Goal: Task Accomplishment & Management: Complete application form

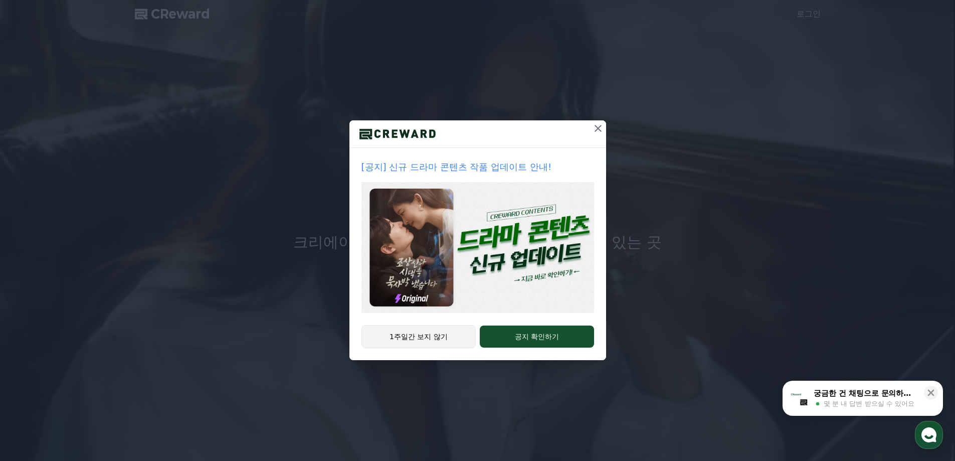
click at [430, 334] on button "1주일간 보지 않기" at bounding box center [418, 336] width 115 height 23
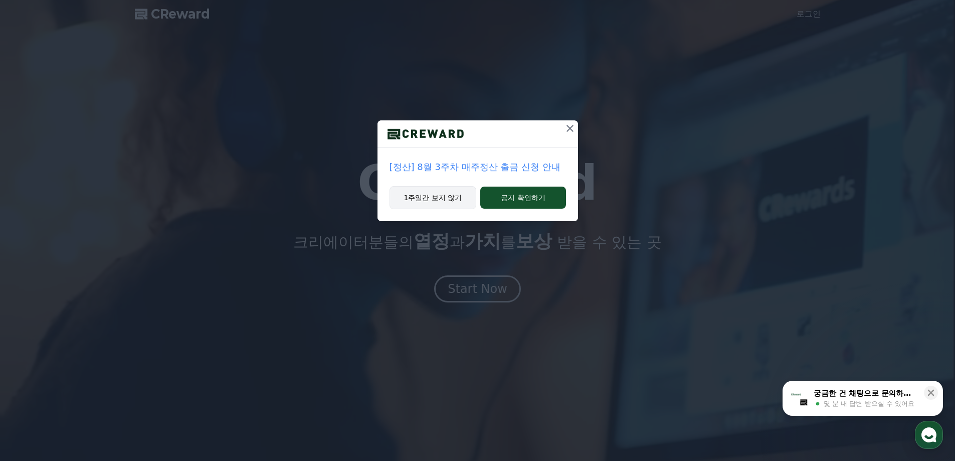
click at [451, 201] on button "1주일간 보지 않기" at bounding box center [432, 197] width 87 height 23
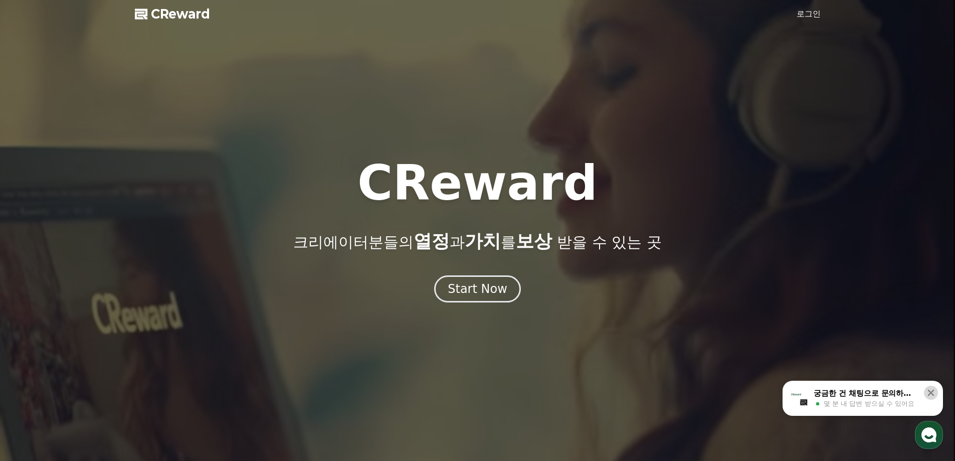
click at [929, 389] on icon at bounding box center [931, 392] width 10 height 10
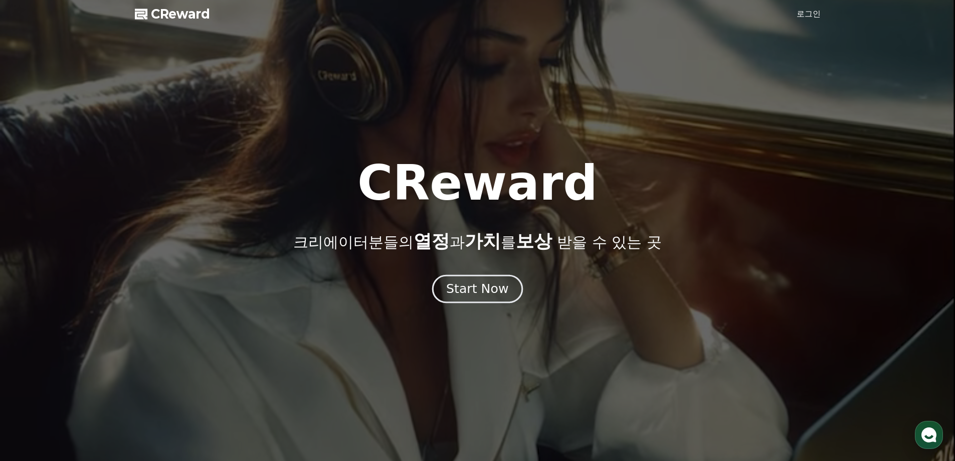
click at [482, 287] on div "Start Now" at bounding box center [477, 288] width 62 height 17
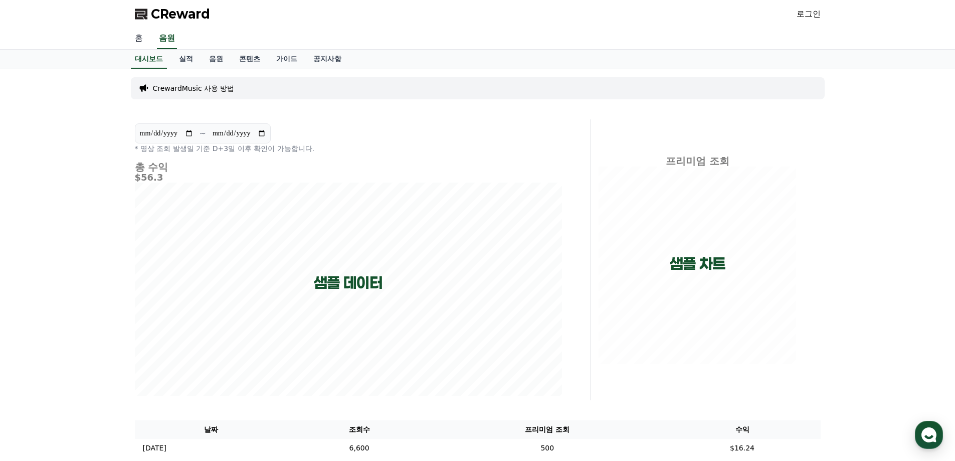
click at [136, 36] on link "홈" at bounding box center [139, 38] width 24 height 21
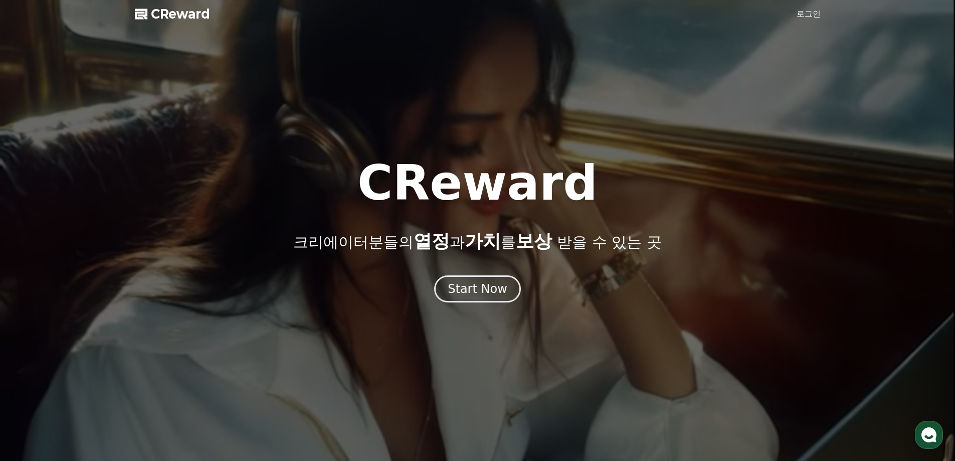
click at [803, 13] on link "로그인" at bounding box center [808, 14] width 24 height 12
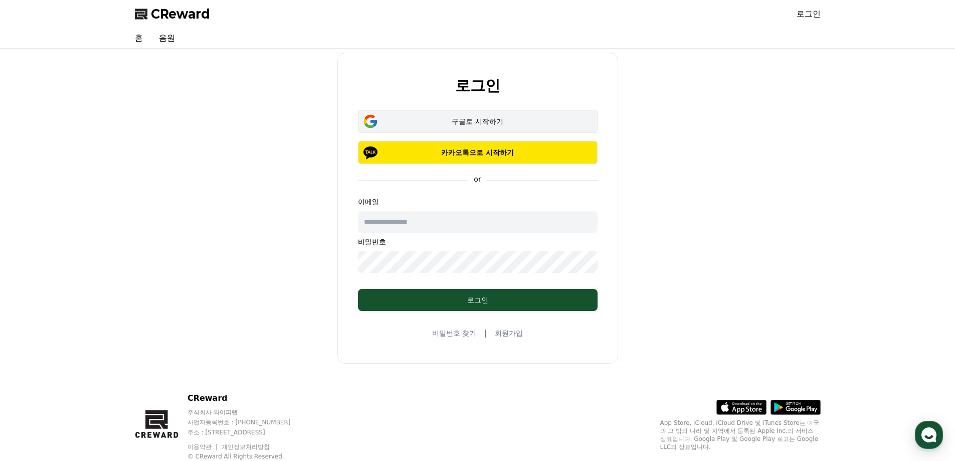
click at [502, 119] on div "구글로 시작하기" at bounding box center [477, 121] width 210 height 10
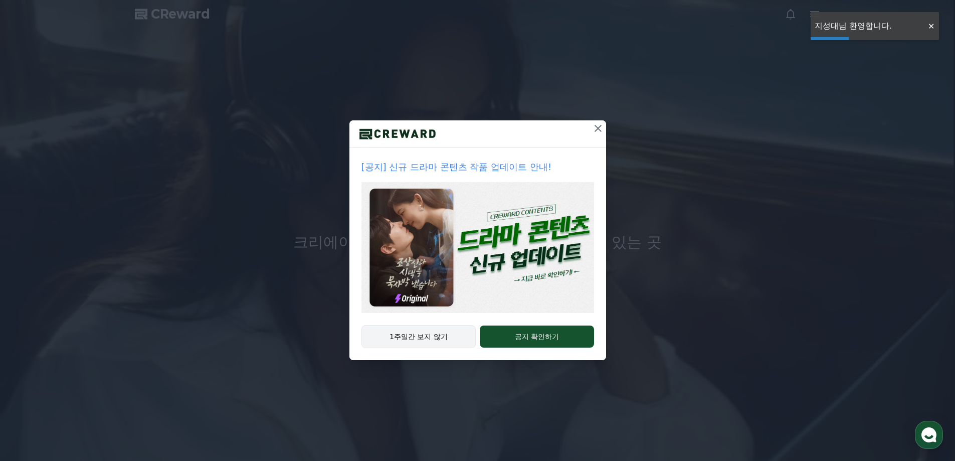
click at [413, 335] on button "1주일간 보지 않기" at bounding box center [418, 336] width 115 height 23
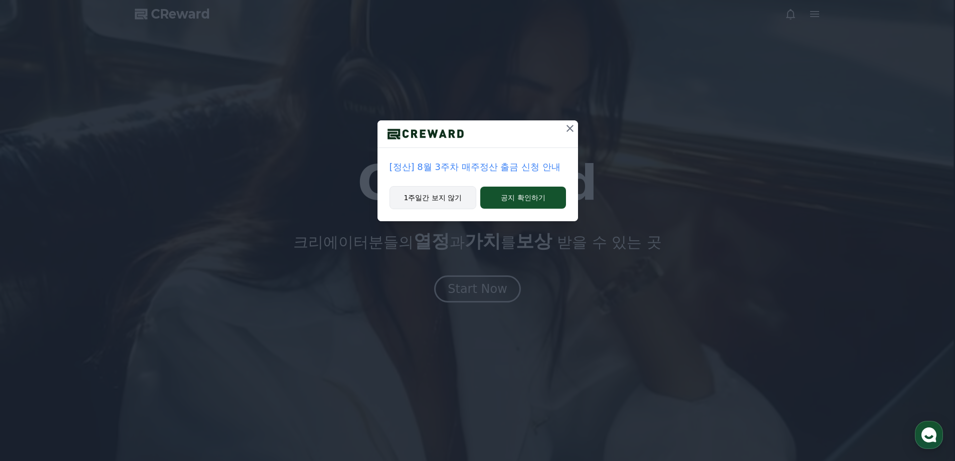
click at [437, 202] on button "1주일간 보지 않기" at bounding box center [432, 197] width 87 height 23
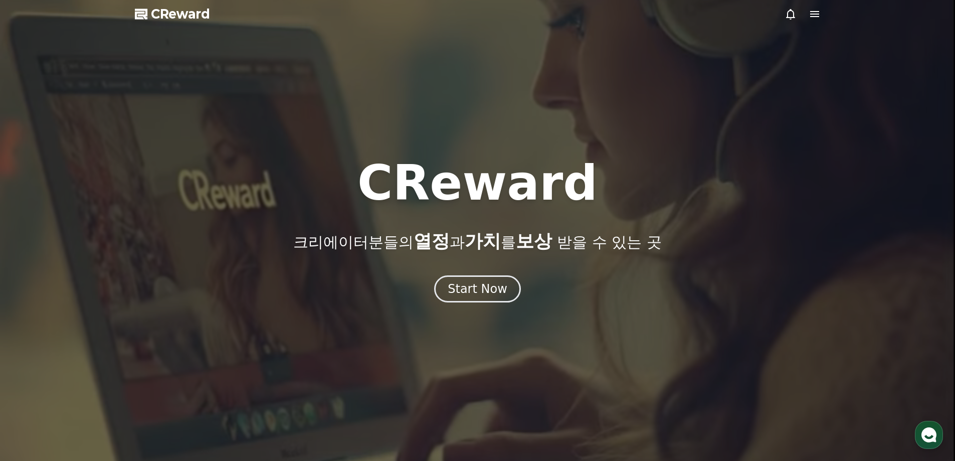
click at [186, 15] on span "CReward" at bounding box center [180, 14] width 59 height 16
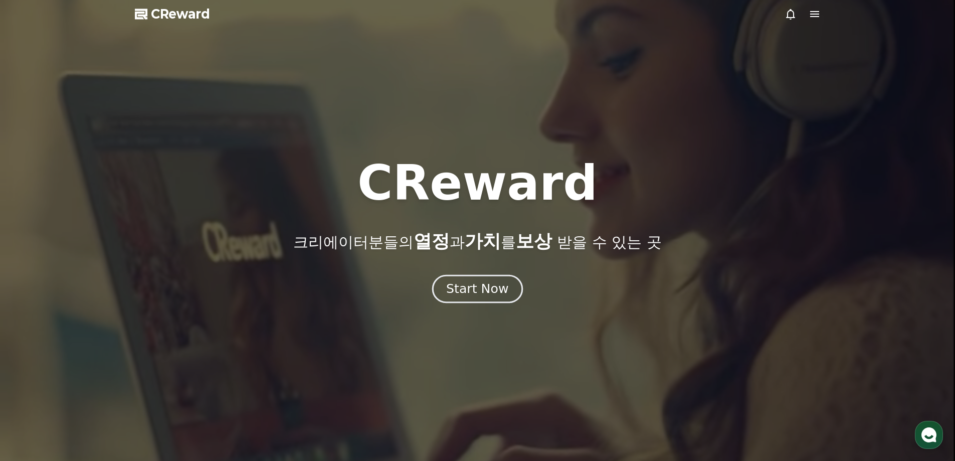
click at [484, 277] on button "Start Now" at bounding box center [477, 288] width 91 height 29
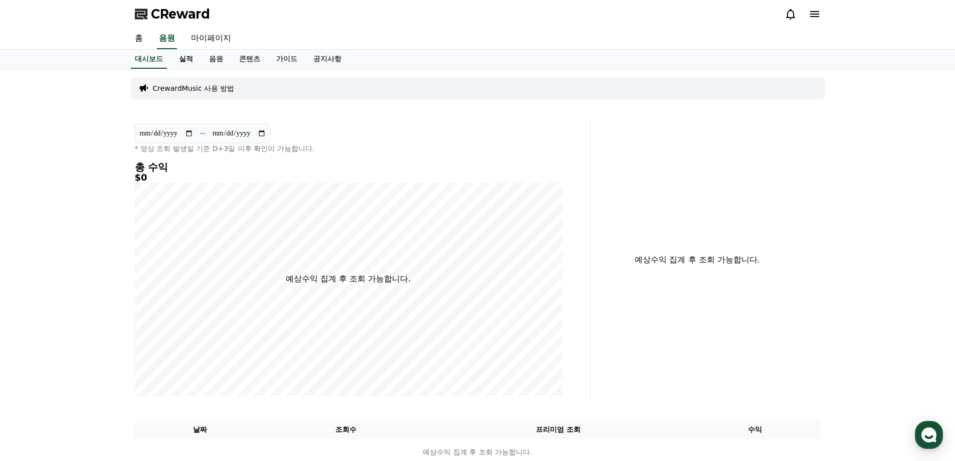
click at [184, 62] on link "실적" at bounding box center [186, 59] width 30 height 19
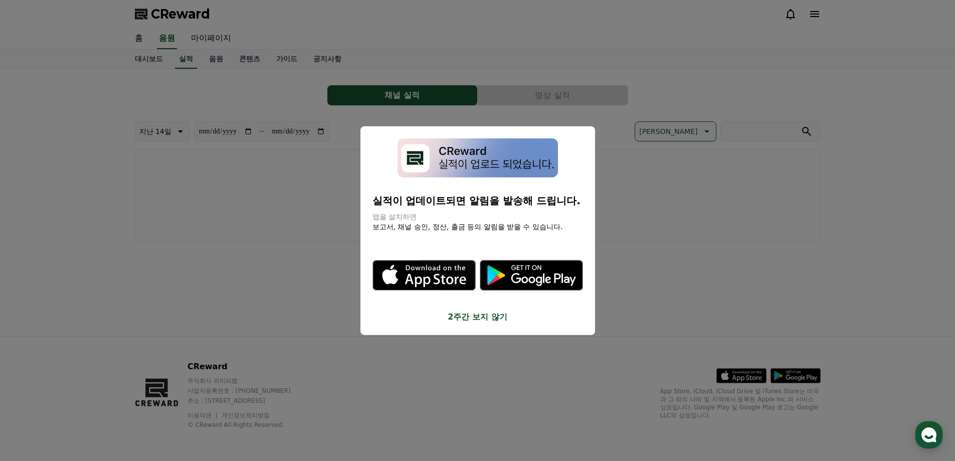
click at [486, 319] on button "2주간 보지 않기" at bounding box center [477, 317] width 210 height 12
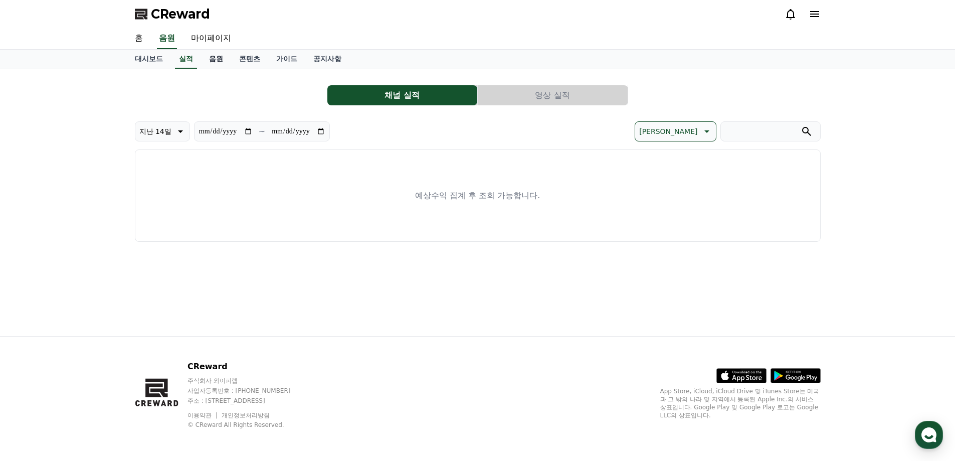
click at [216, 55] on link "음원" at bounding box center [216, 59] width 30 height 19
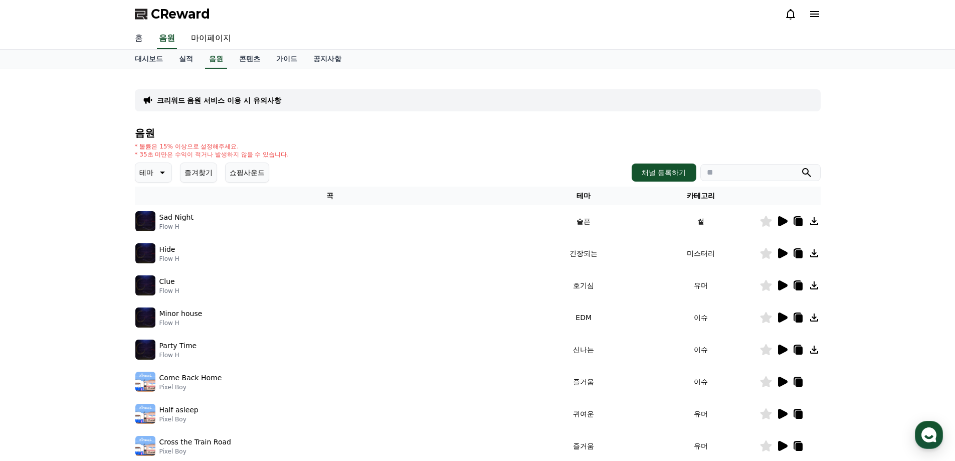
click at [140, 35] on link "홈" at bounding box center [139, 38] width 24 height 21
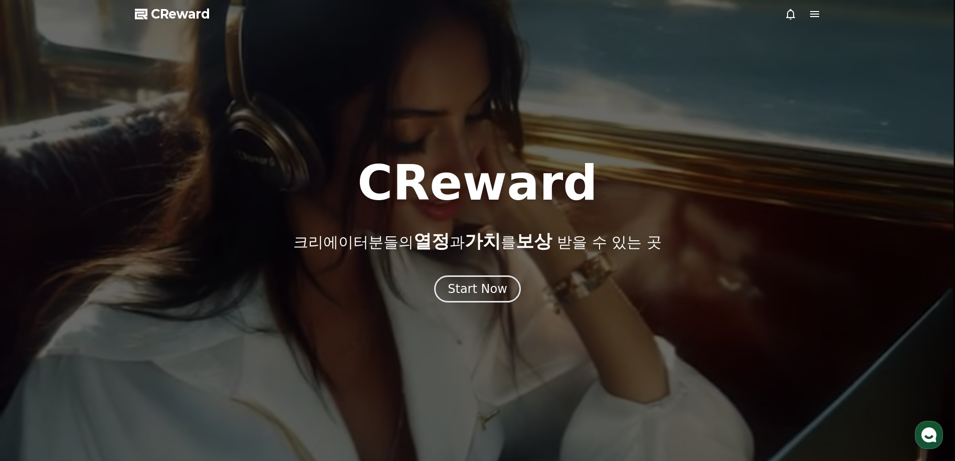
click at [189, 16] on span "CReward" at bounding box center [180, 14] width 59 height 16
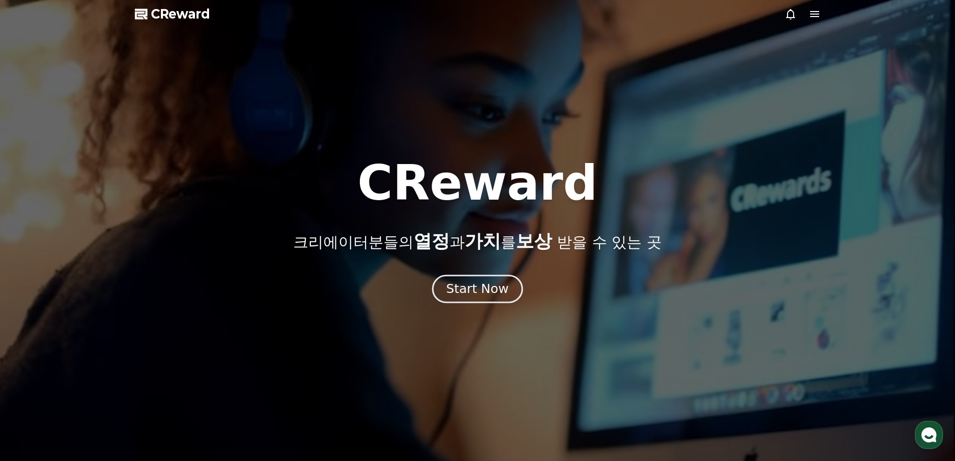
click at [474, 296] on div "Start Now" at bounding box center [477, 288] width 62 height 17
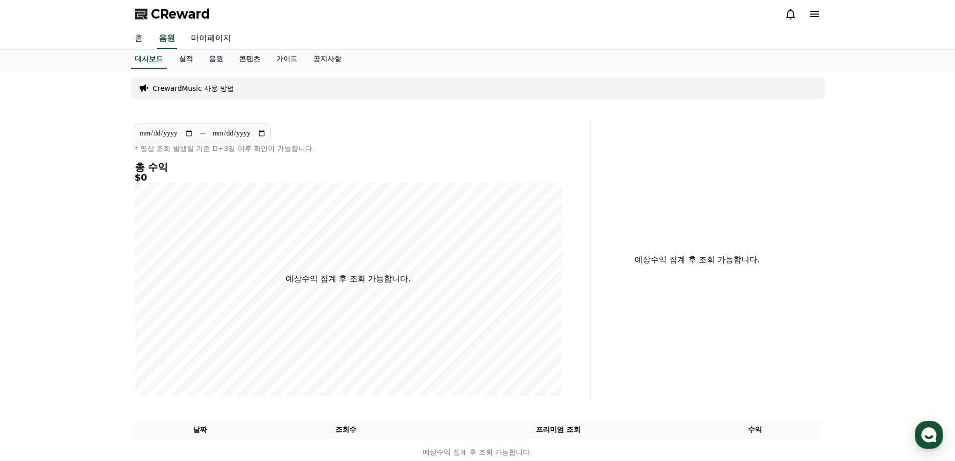
click at [137, 41] on link "홈" at bounding box center [139, 38] width 24 height 21
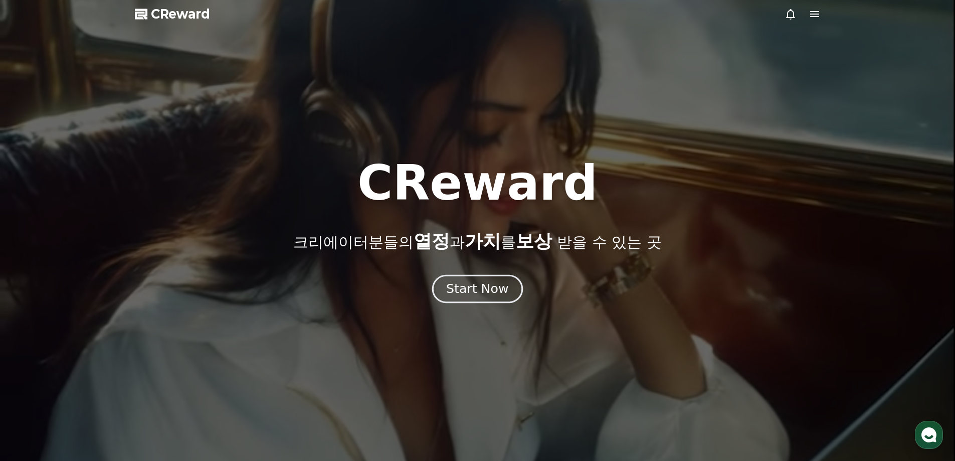
click at [471, 282] on div "Start Now" at bounding box center [477, 288] width 62 height 17
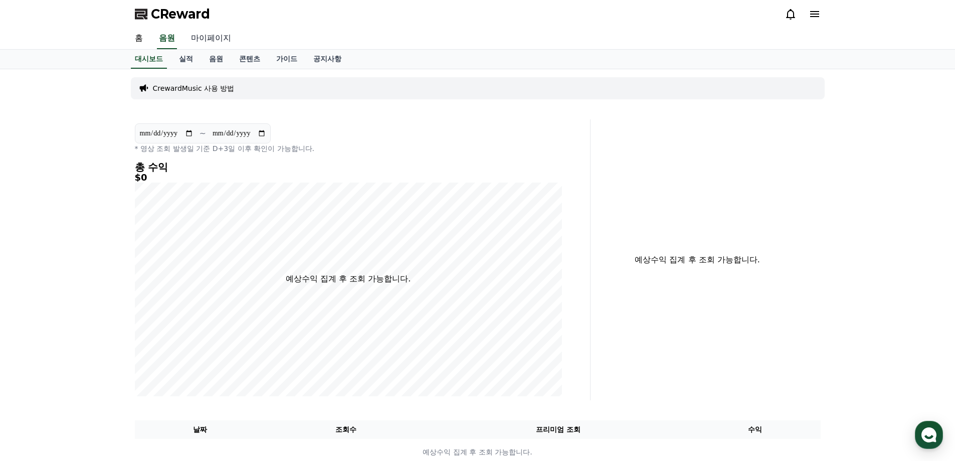
click at [218, 38] on link "마이페이지" at bounding box center [211, 38] width 56 height 21
select select "**********"
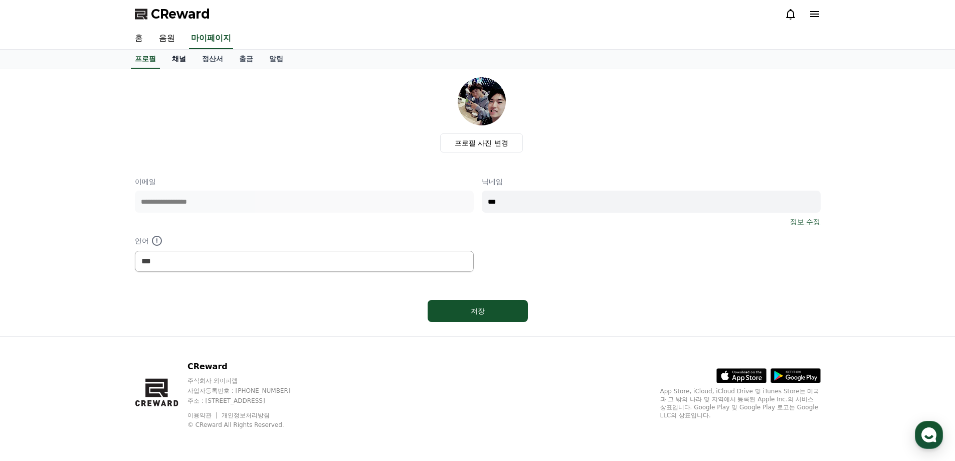
click at [177, 61] on link "채널" at bounding box center [179, 59] width 30 height 19
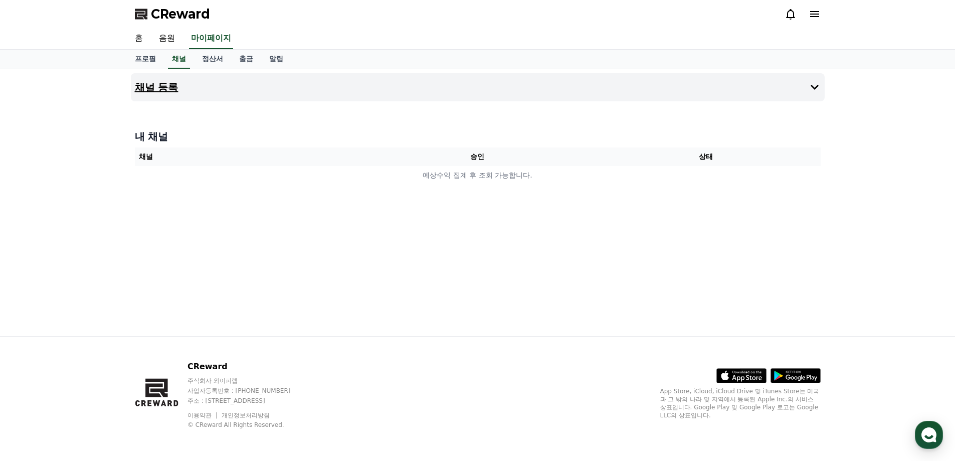
click at [163, 85] on h4 "채널 등록" at bounding box center [157, 87] width 44 height 11
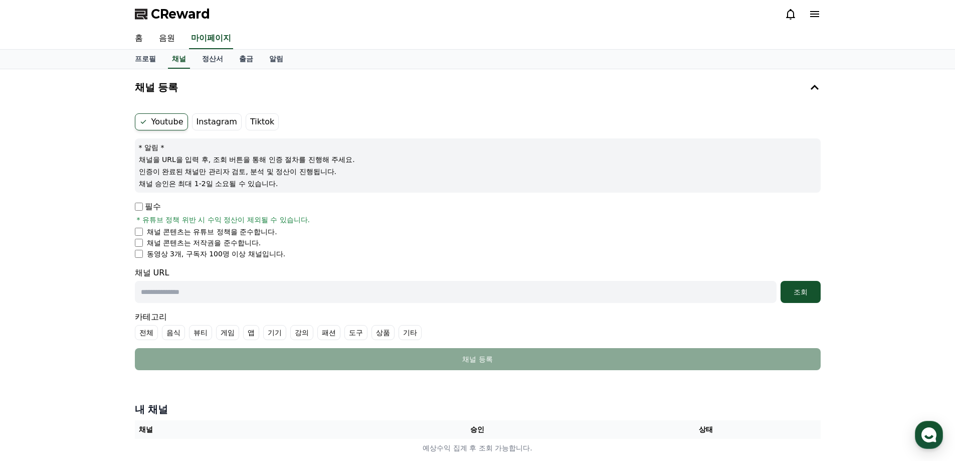
click at [221, 288] on input "text" at bounding box center [455, 292] width 641 height 22
click at [244, 291] on input "text" at bounding box center [455, 292] width 641 height 22
paste input "**********"
type input "**********"
click at [807, 291] on div "조회" at bounding box center [800, 292] width 32 height 10
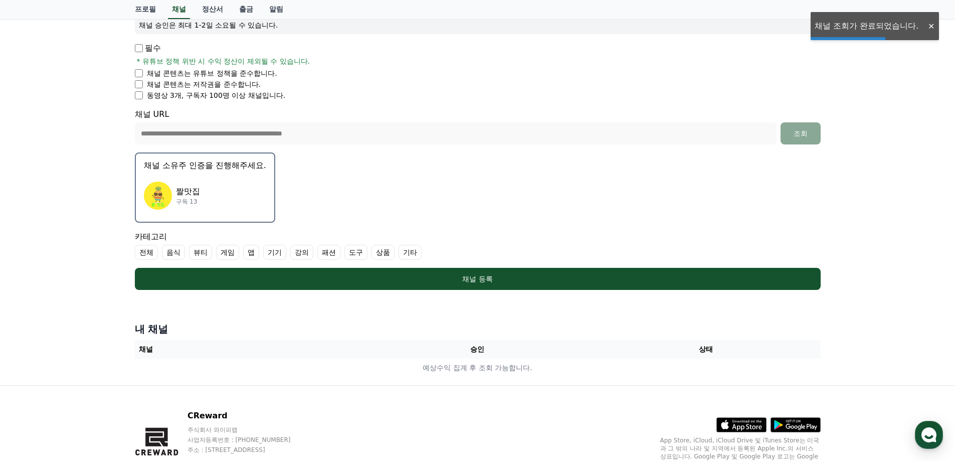
scroll to position [167, 0]
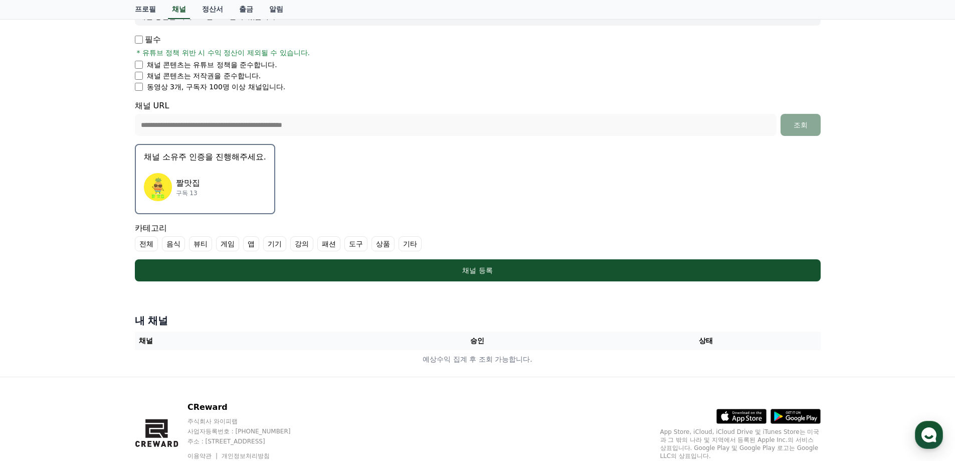
click at [213, 183] on div "짤맛집 구독 13" at bounding box center [205, 187] width 122 height 40
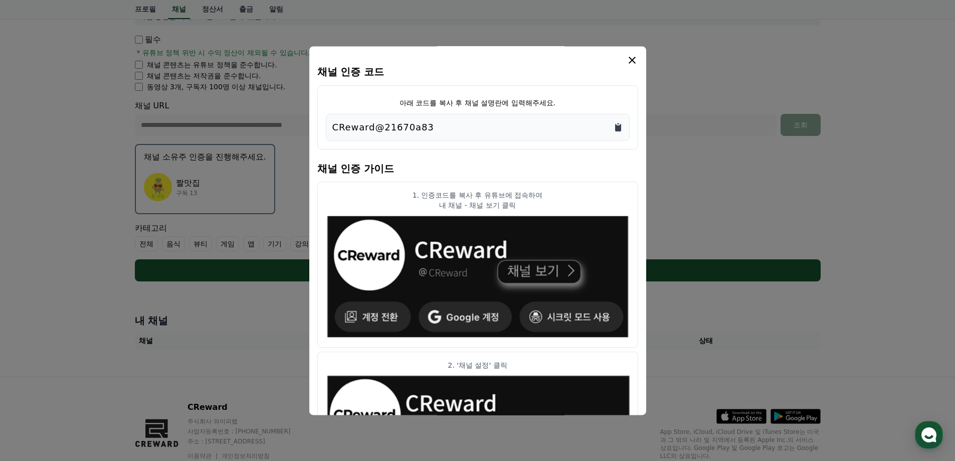
click at [619, 126] on icon "Copy to clipboard" at bounding box center [618, 128] width 6 height 8
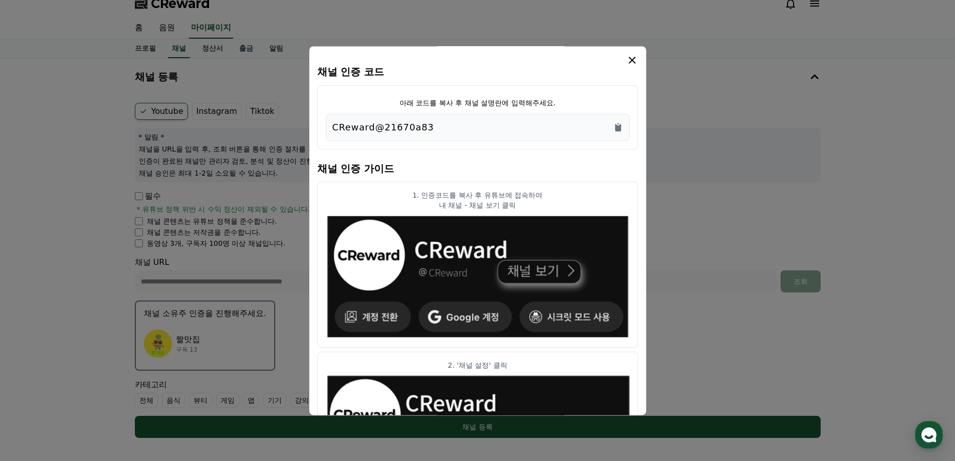
scroll to position [0, 0]
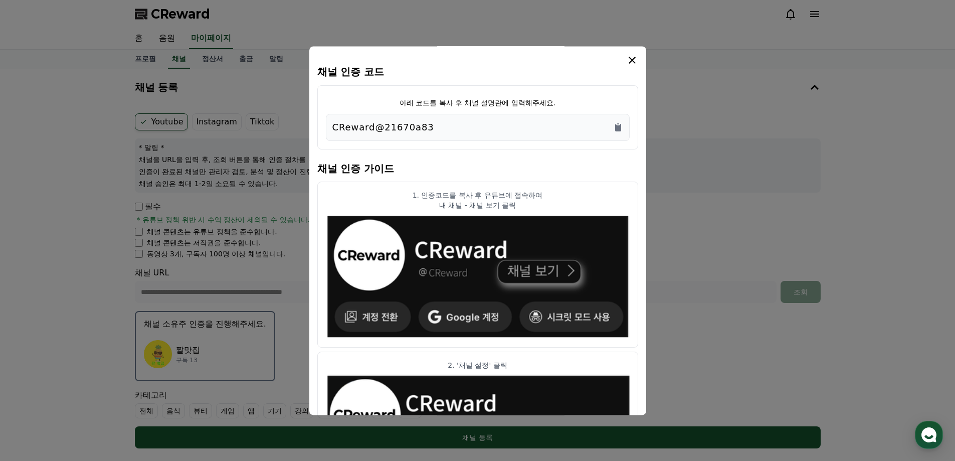
click at [630, 57] on icon "modal" at bounding box center [632, 60] width 12 height 12
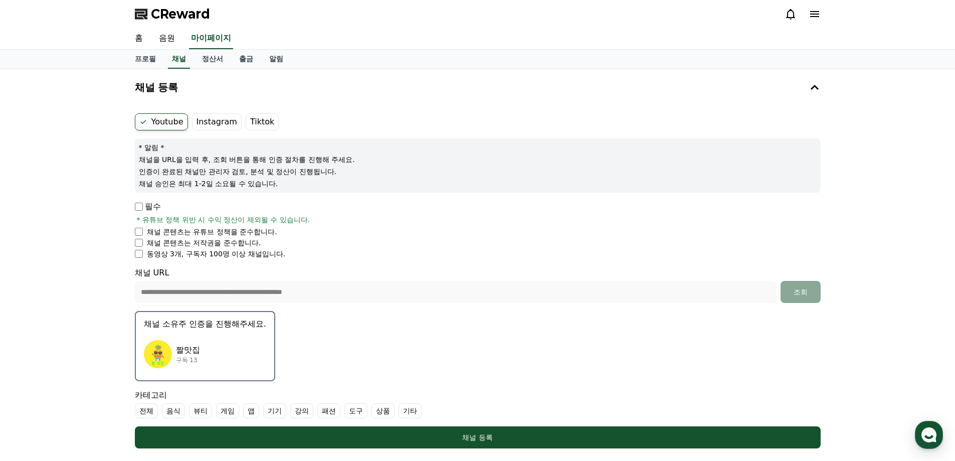
scroll to position [207, 0]
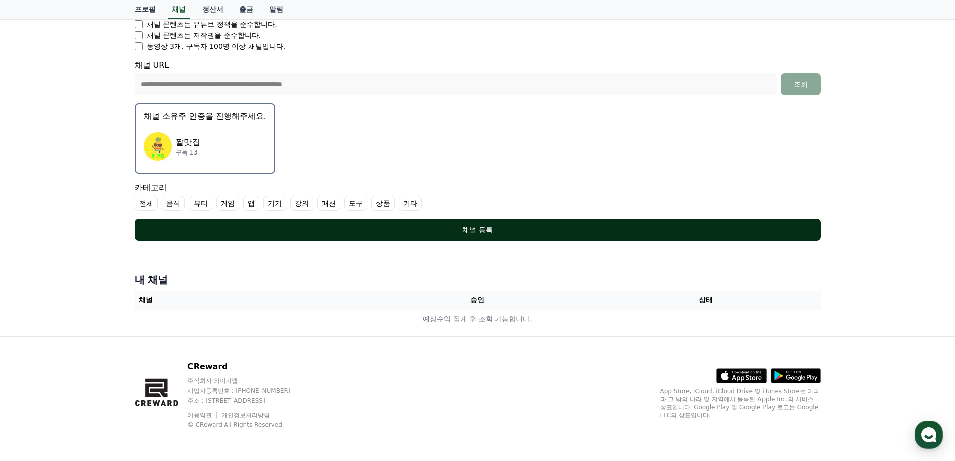
click at [471, 234] on div "채널 등록" at bounding box center [477, 230] width 645 height 10
click at [469, 231] on div "채널 등록" at bounding box center [477, 230] width 645 height 10
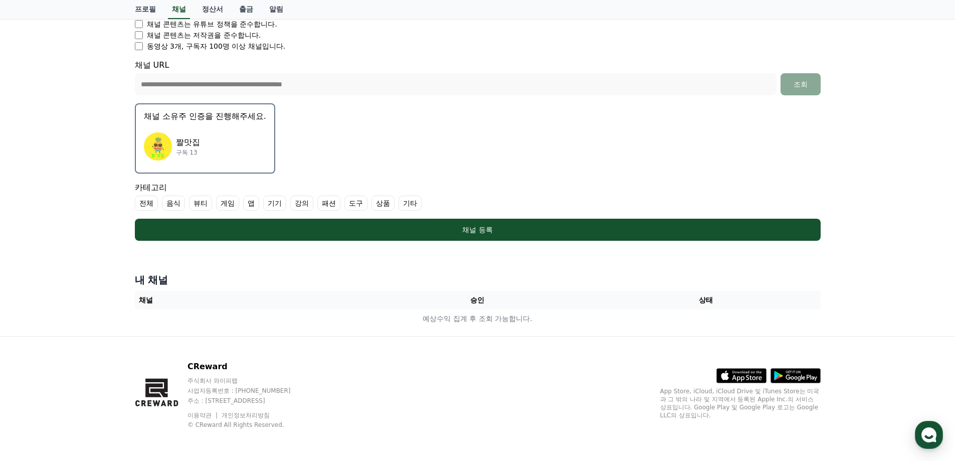
click at [408, 206] on label "기타" at bounding box center [409, 202] width 23 height 15
click at [223, 204] on label "게임" at bounding box center [227, 202] width 23 height 15
click at [395, 204] on label "상품" at bounding box center [394, 202] width 23 height 15
click at [339, 202] on label "패션" at bounding box center [340, 202] width 23 height 15
click at [201, 205] on label "뷰티" at bounding box center [200, 202] width 23 height 15
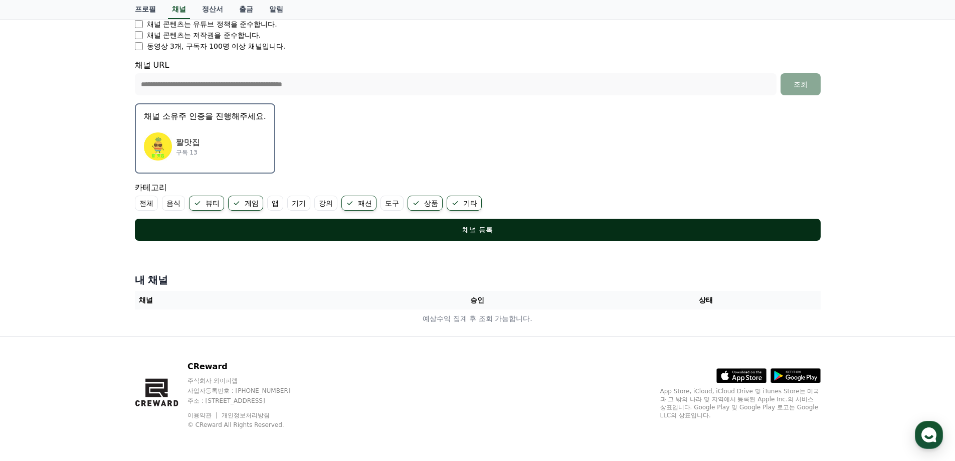
click at [477, 232] on div "채널 등록" at bounding box center [477, 230] width 645 height 10
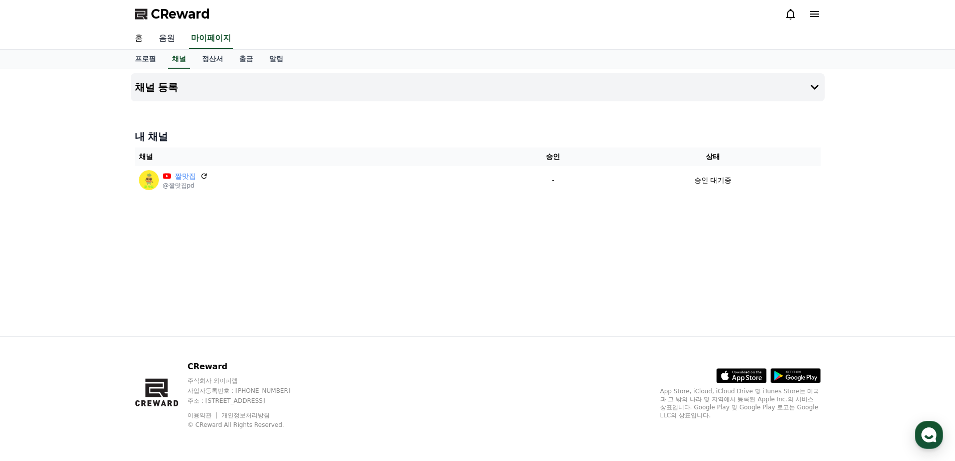
click at [168, 39] on link "음원" at bounding box center [167, 38] width 32 height 21
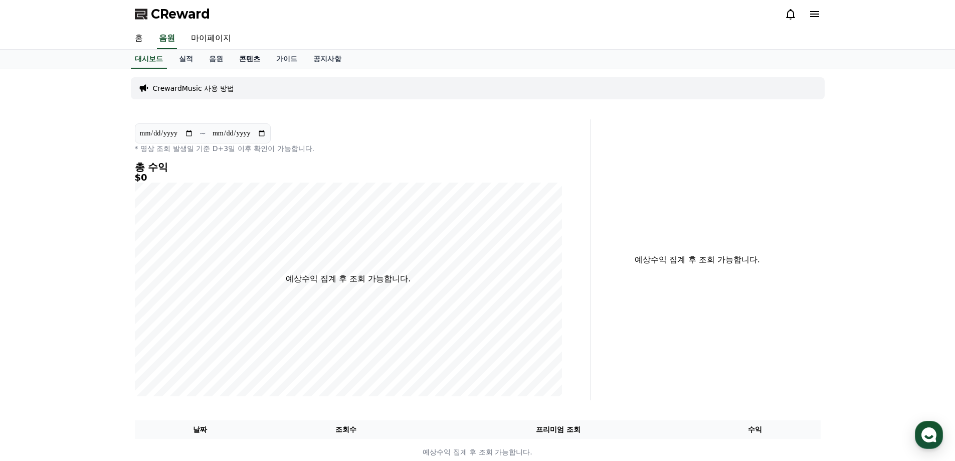
click at [252, 59] on link "콘텐츠" at bounding box center [249, 59] width 37 height 19
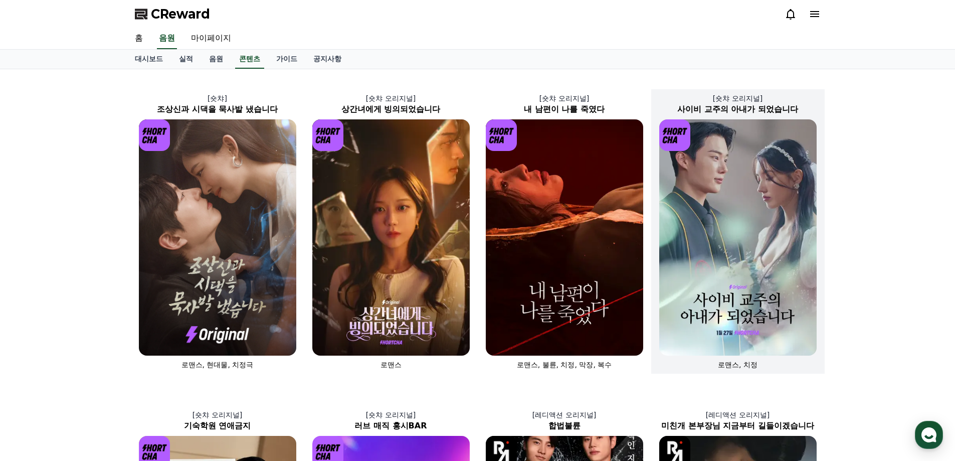
click at [724, 258] on img at bounding box center [737, 237] width 157 height 236
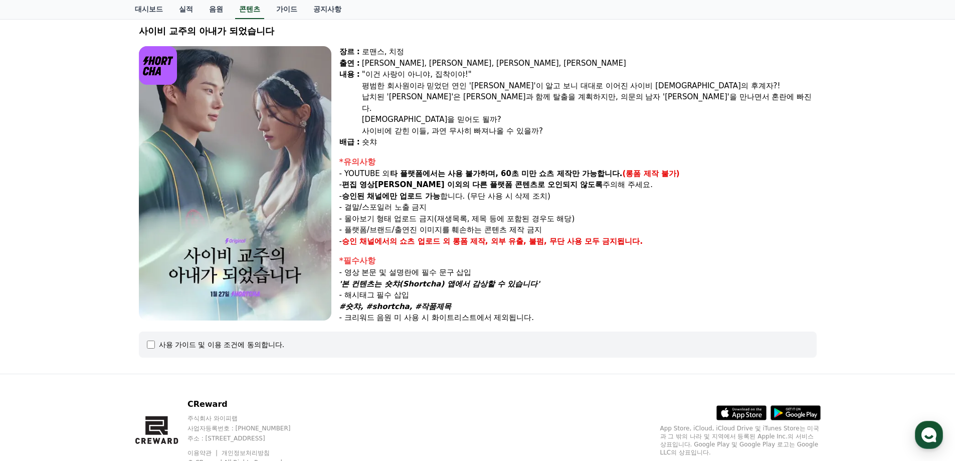
scroll to position [96, 0]
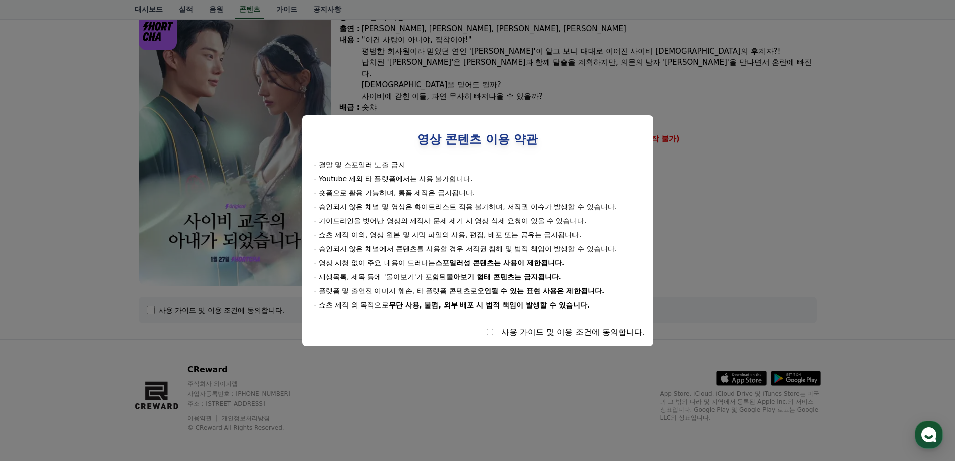
select select
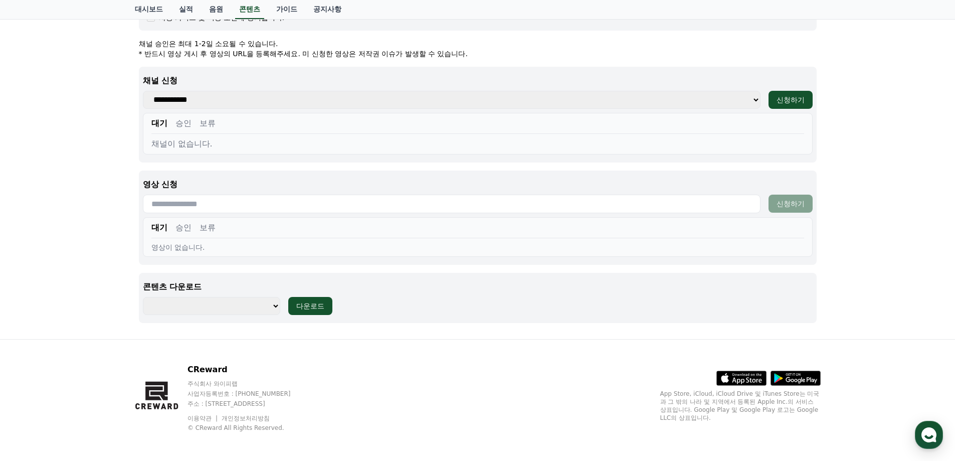
scroll to position [221, 0]
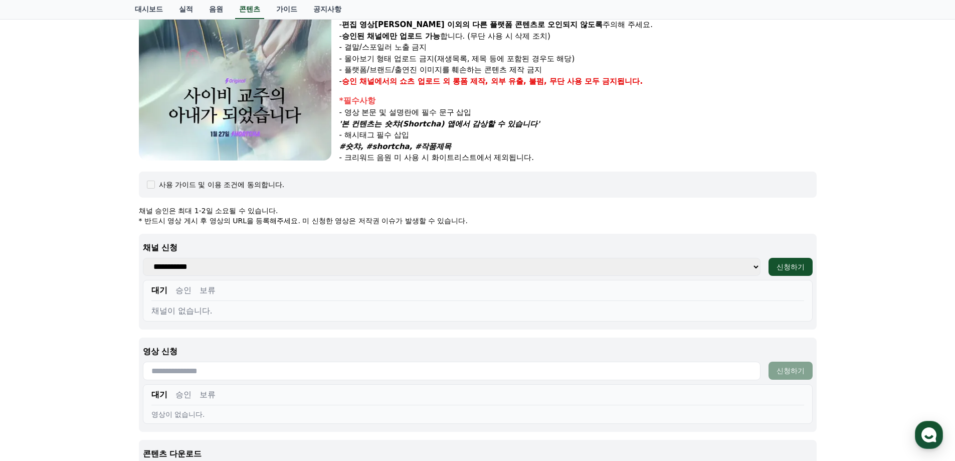
click at [482, 266] on select "**********" at bounding box center [451, 267] width 617 height 18
click at [483, 266] on select "**********" at bounding box center [451, 267] width 617 height 18
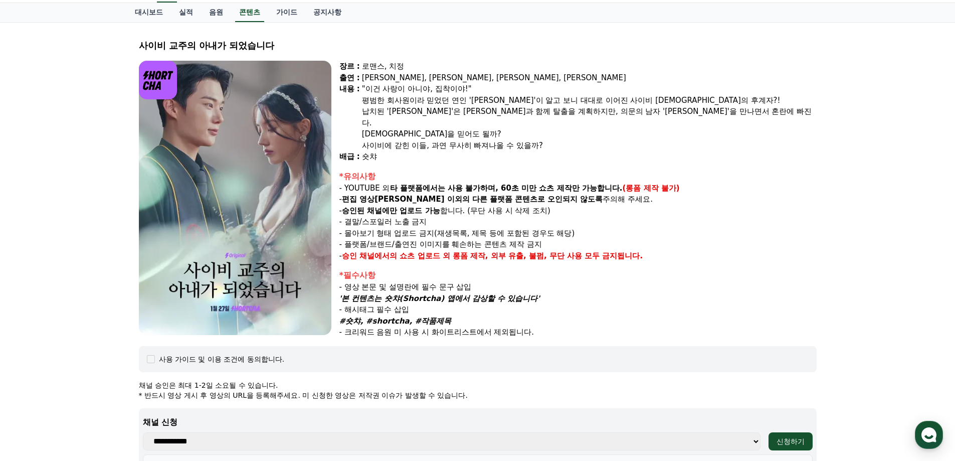
scroll to position [0, 0]
